Goal: Task Accomplishment & Management: Manage account settings

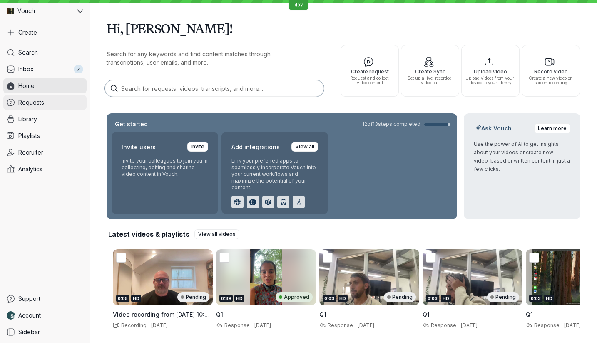
click at [30, 108] on link "Requests" at bounding box center [44, 102] width 83 height 15
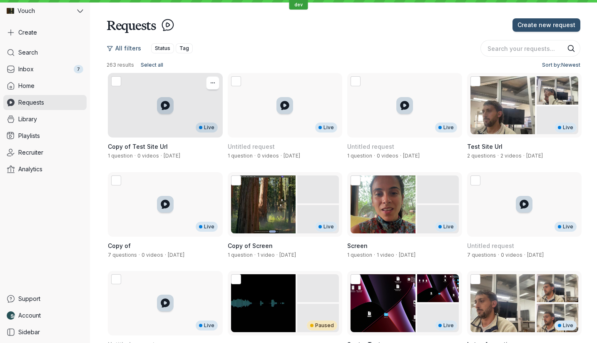
click at [152, 99] on div "Live" at bounding box center [165, 105] width 115 height 65
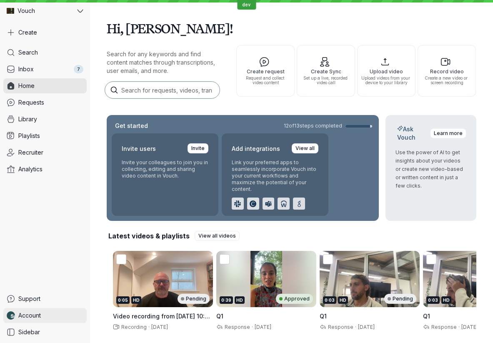
click at [24, 313] on span "Account" at bounding box center [29, 315] width 22 height 8
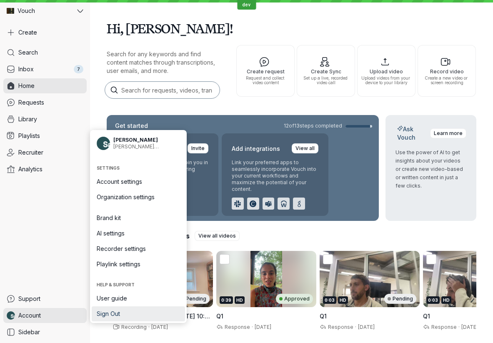
click at [119, 315] on span "Sign Out" at bounding box center [138, 314] width 83 height 8
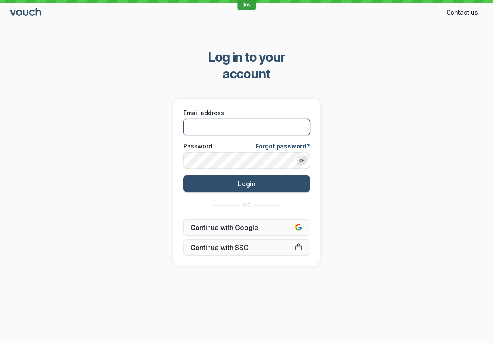
click at [200, 119] on input "Email address" at bounding box center [246, 127] width 127 height 17
paste input "[EMAIL_ADDRESS][DOMAIN_NAME]"
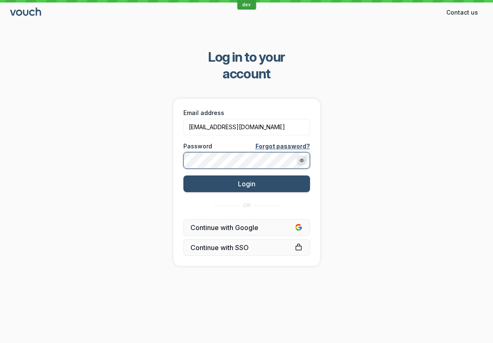
click at [183, 175] on button "Login" at bounding box center [246, 183] width 127 height 17
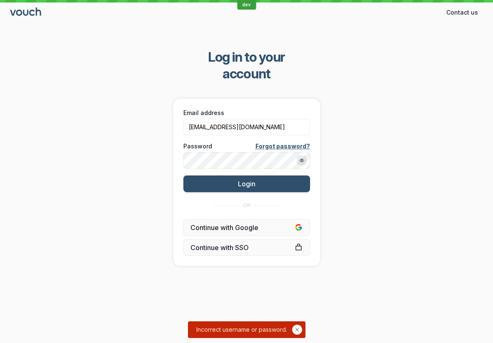
click at [382, 105] on div "Log in to your account Email address [EMAIL_ADDRESS][DOMAIN_NAME] Password Forg…" at bounding box center [246, 157] width 493 height 244
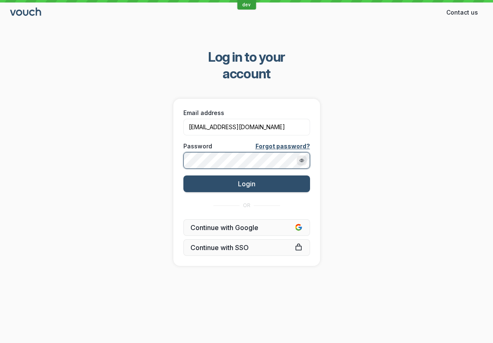
click at [183, 175] on button "Login" at bounding box center [246, 183] width 127 height 17
click at [145, 147] on div "Log in to your account Email address [EMAIL_ADDRESS][DOMAIN_NAME] Password Forg…" at bounding box center [246, 157] width 493 height 244
click at [247, 192] on div "OR" at bounding box center [246, 205] width 67 height 27
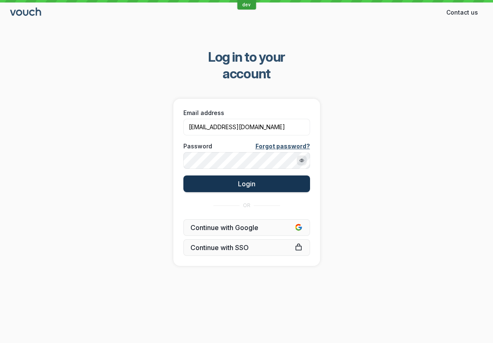
click at [255, 175] on button "Login" at bounding box center [246, 183] width 127 height 17
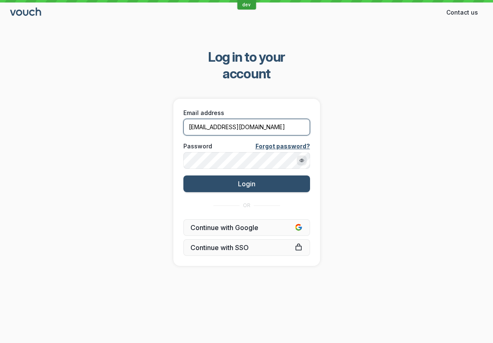
click at [227, 119] on input "[EMAIL_ADDRESS][DOMAIN_NAME]" at bounding box center [246, 127] width 127 height 17
paste input "5a6f756e-d5e5-4bbf-aecb-fe59d451ec85"
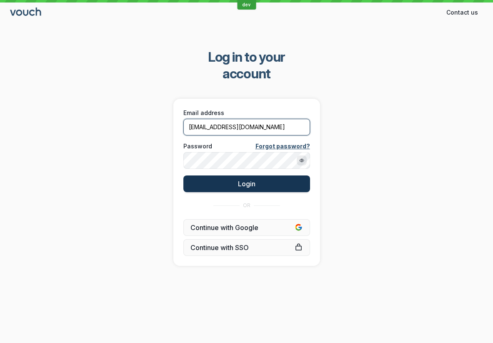
type input "[EMAIL_ADDRESS][DOMAIN_NAME]"
click at [247, 175] on button "Login" at bounding box center [246, 183] width 127 height 17
